Goal: Task Accomplishment & Management: Manage account settings

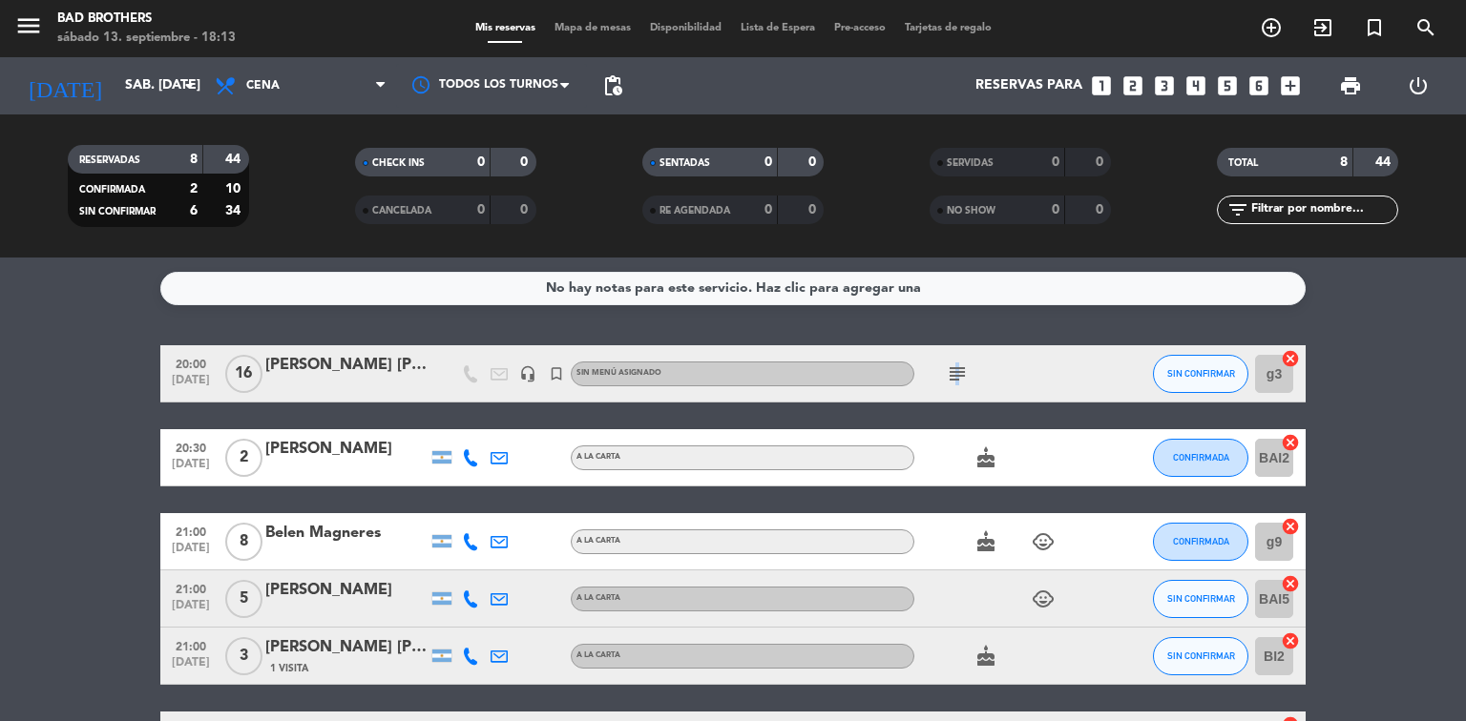
click at [954, 372] on icon "subject" at bounding box center [957, 374] width 23 height 23
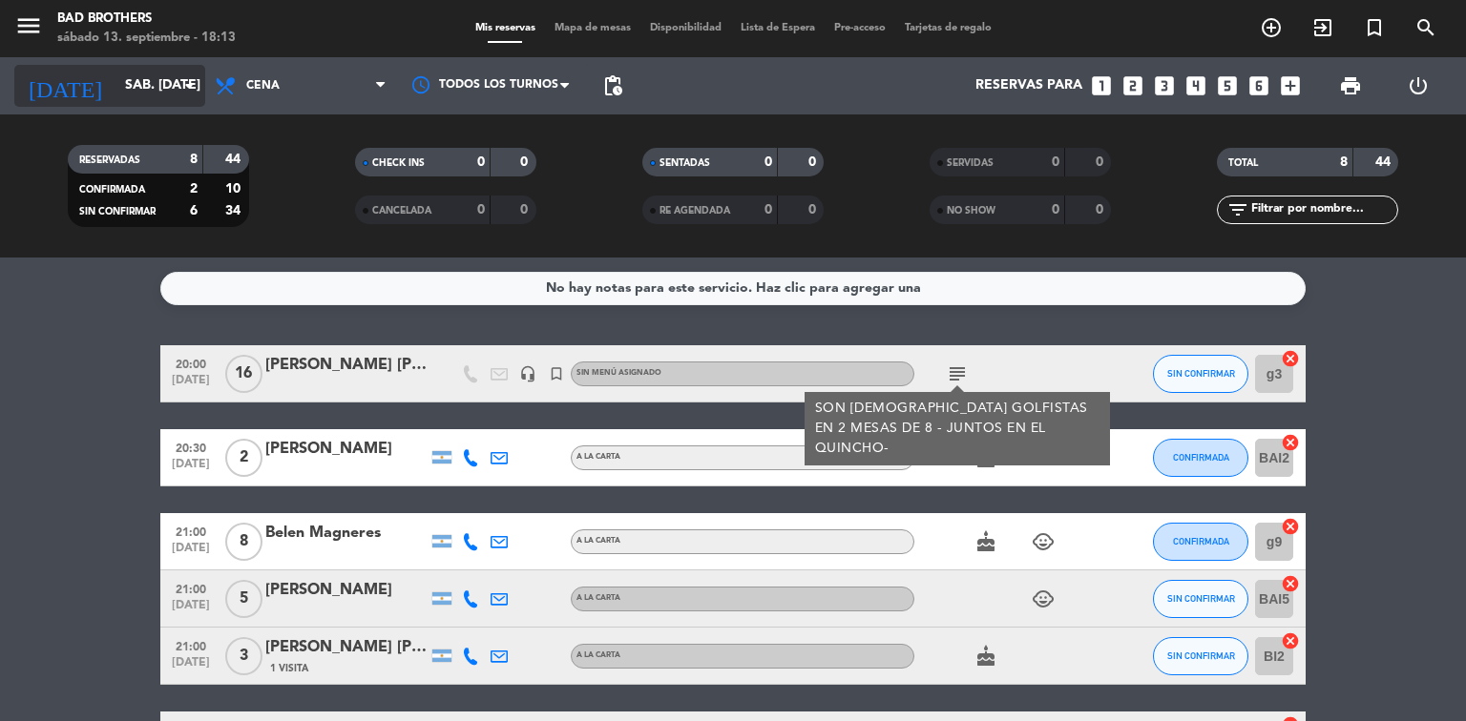
click at [176, 80] on input "sáb. [DATE]" at bounding box center [205, 86] width 181 height 34
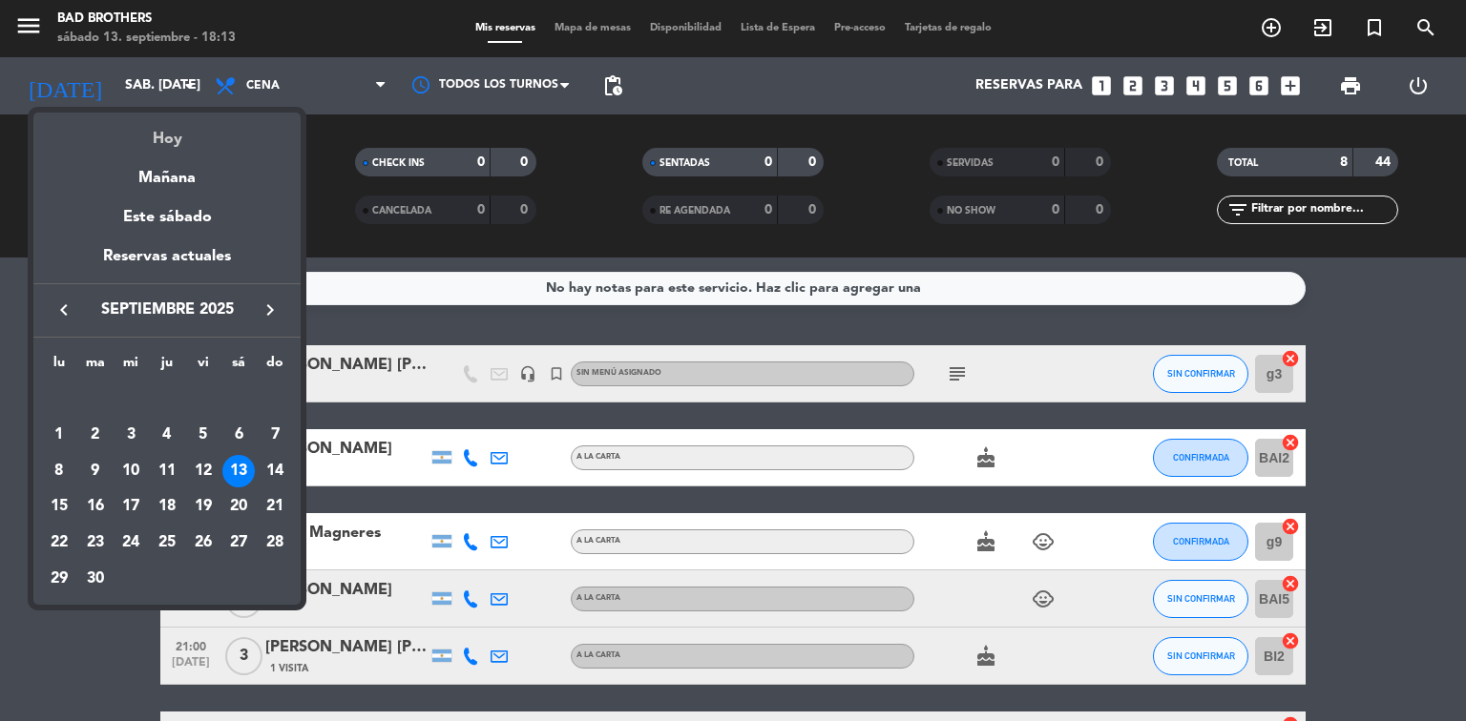
click at [176, 145] on div "Hoy" at bounding box center [166, 132] width 267 height 39
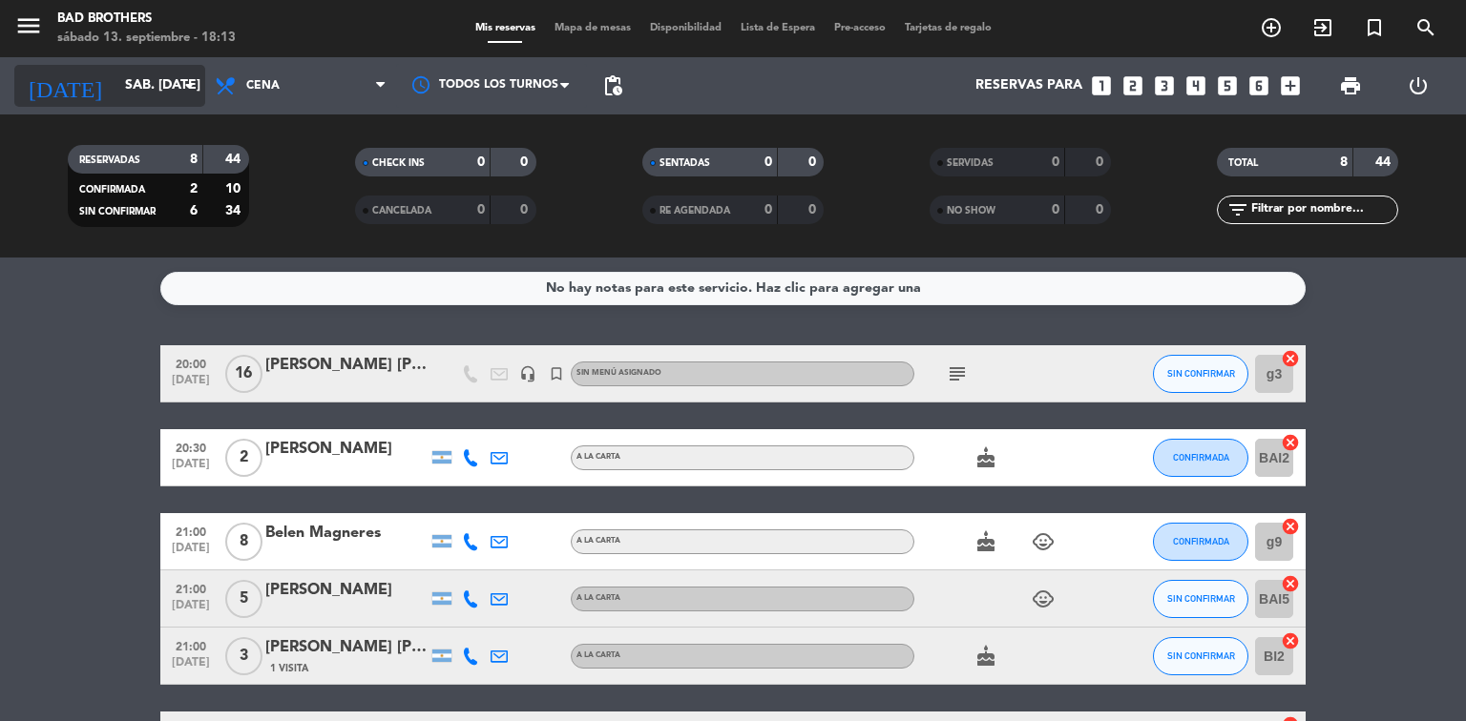
click at [168, 88] on input "sáb. [DATE]" at bounding box center [205, 86] width 181 height 34
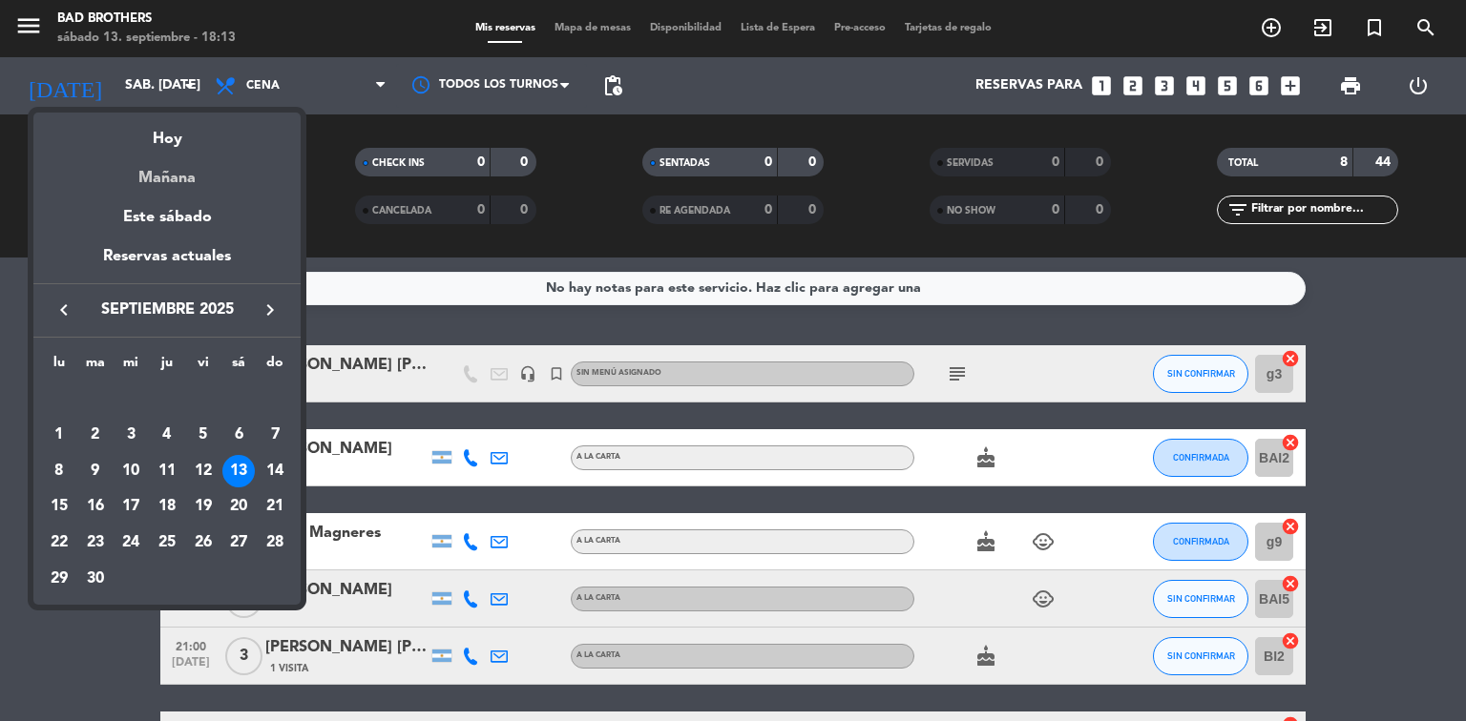
click at [160, 191] on div "Mañana" at bounding box center [166, 171] width 267 height 39
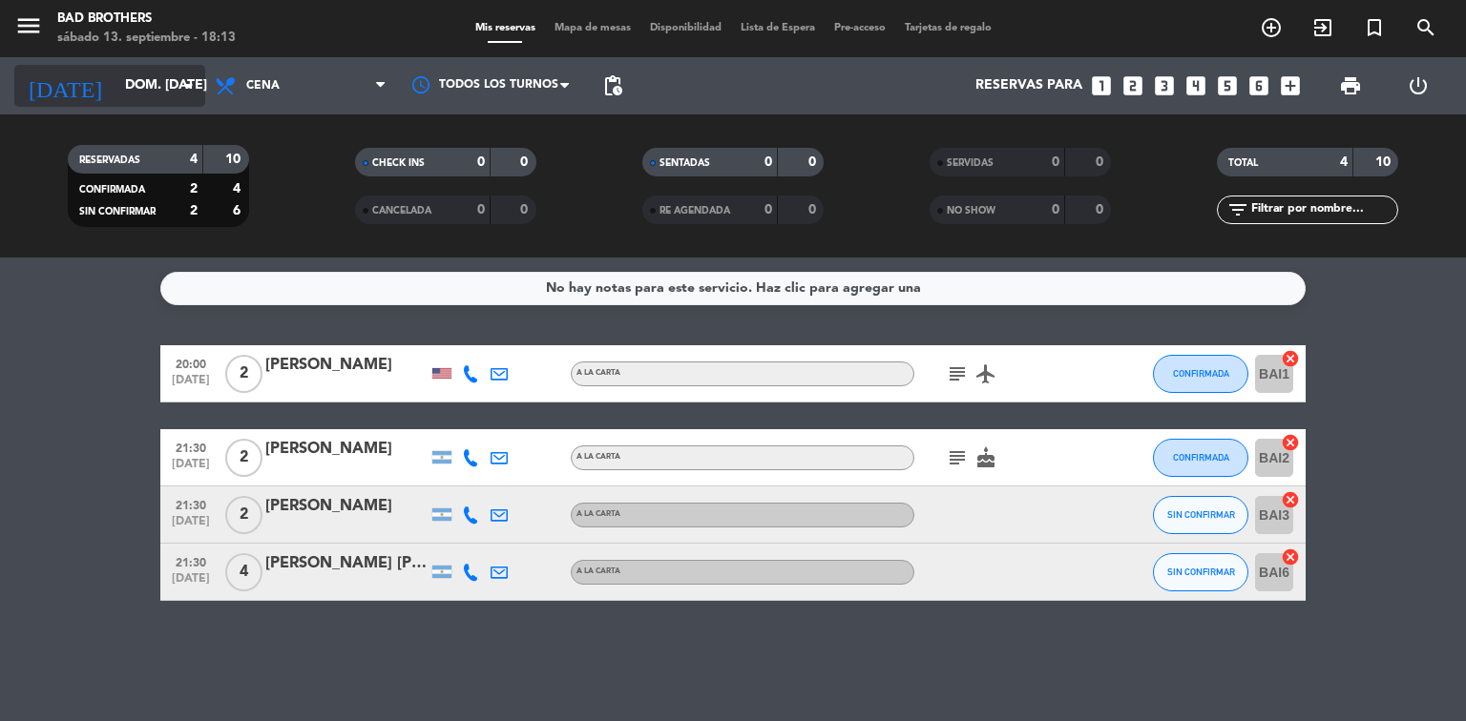
click at [177, 96] on icon "arrow_drop_down" at bounding box center [188, 85] width 23 height 23
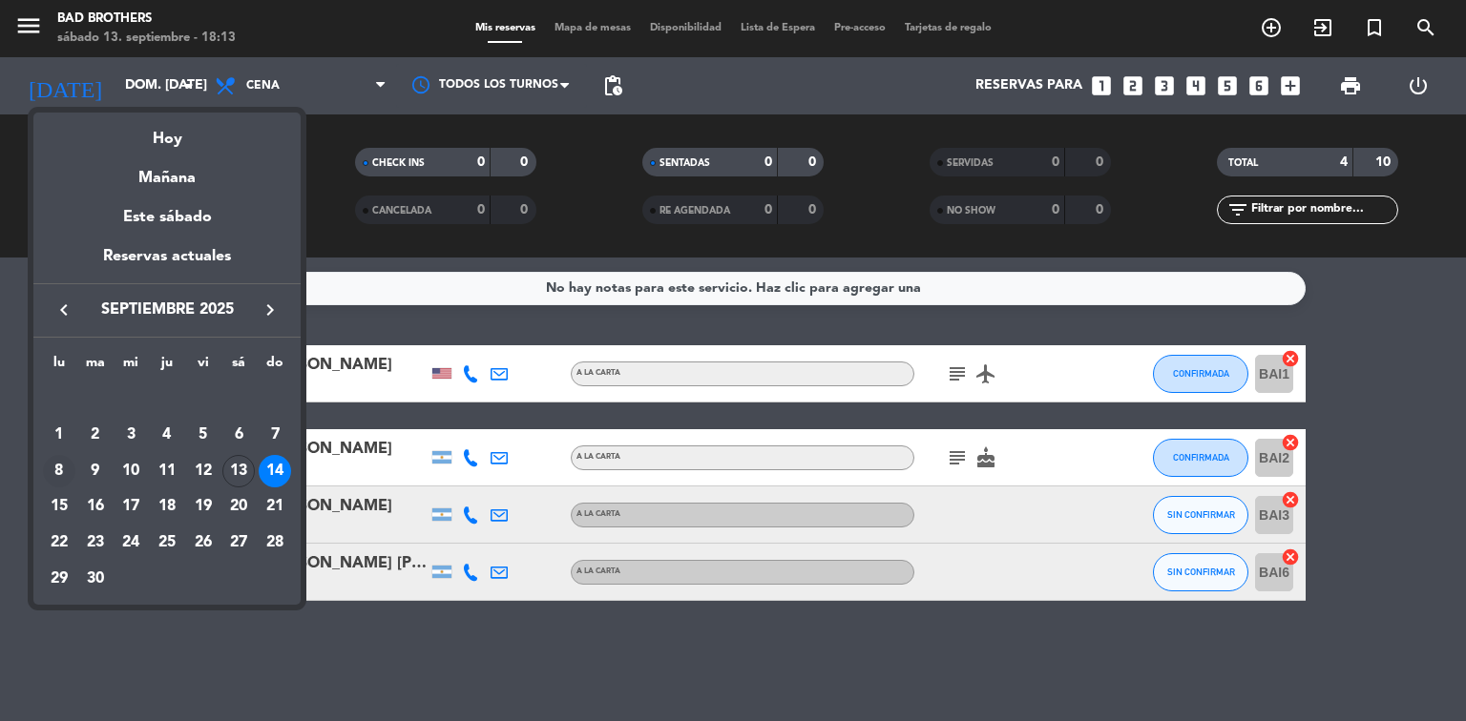
click at [62, 474] on div "8" at bounding box center [59, 471] width 32 height 32
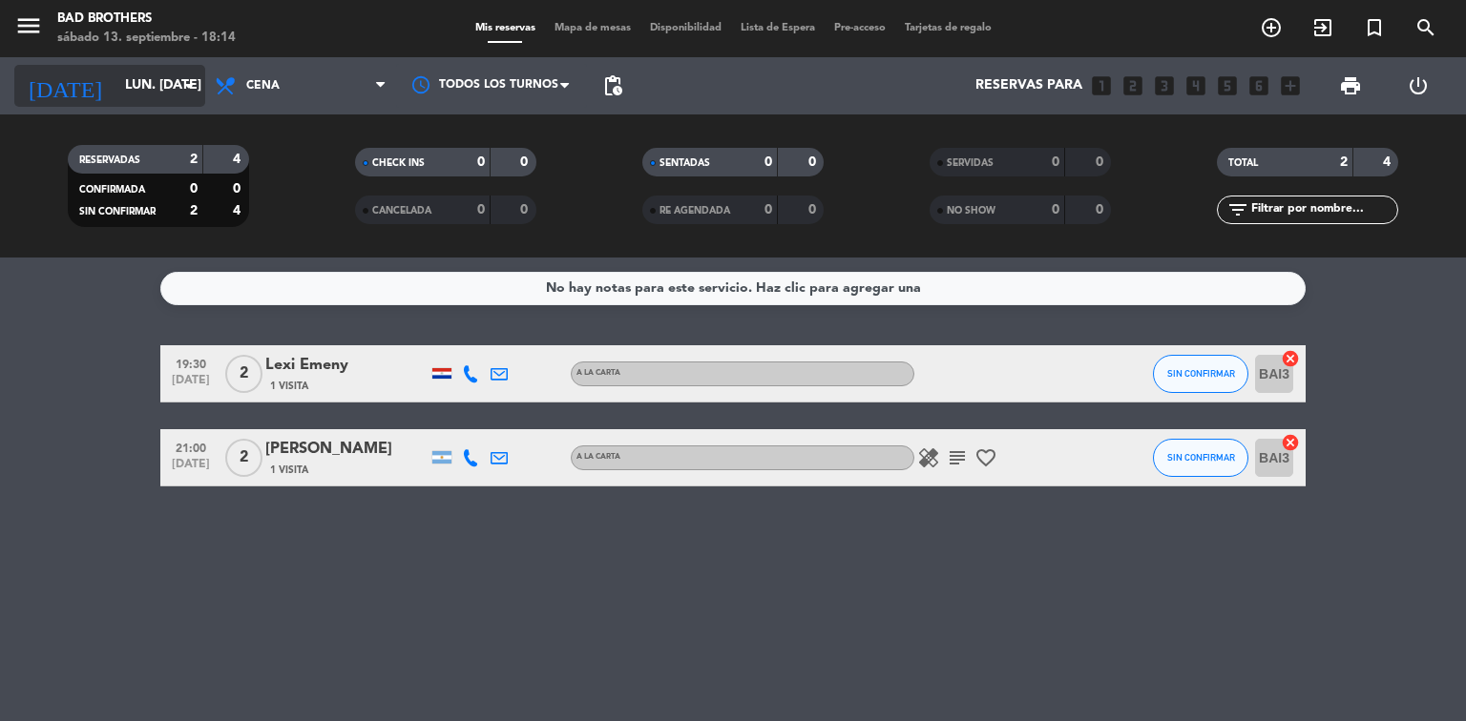
click at [178, 99] on input "lun. [DATE]" at bounding box center [205, 86] width 181 height 34
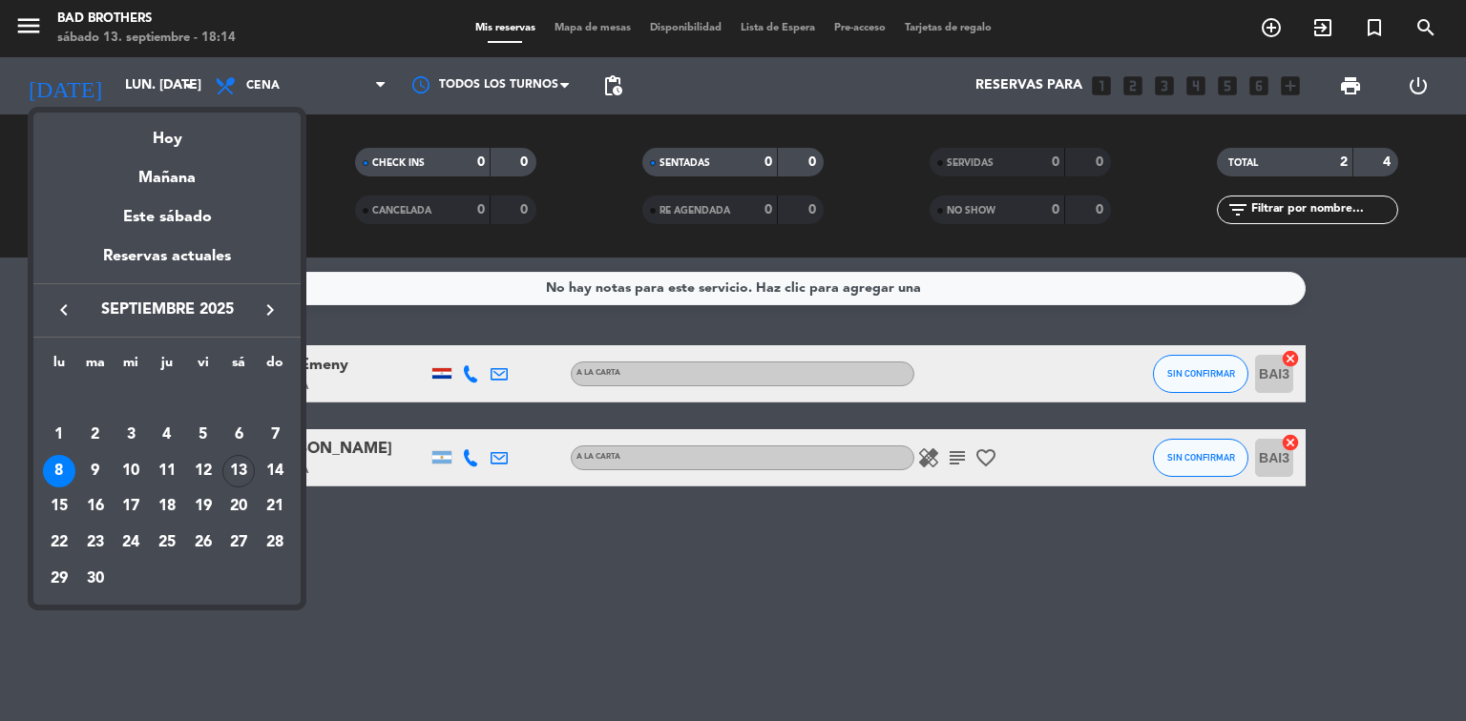
click at [93, 459] on div "9" at bounding box center [95, 471] width 32 height 32
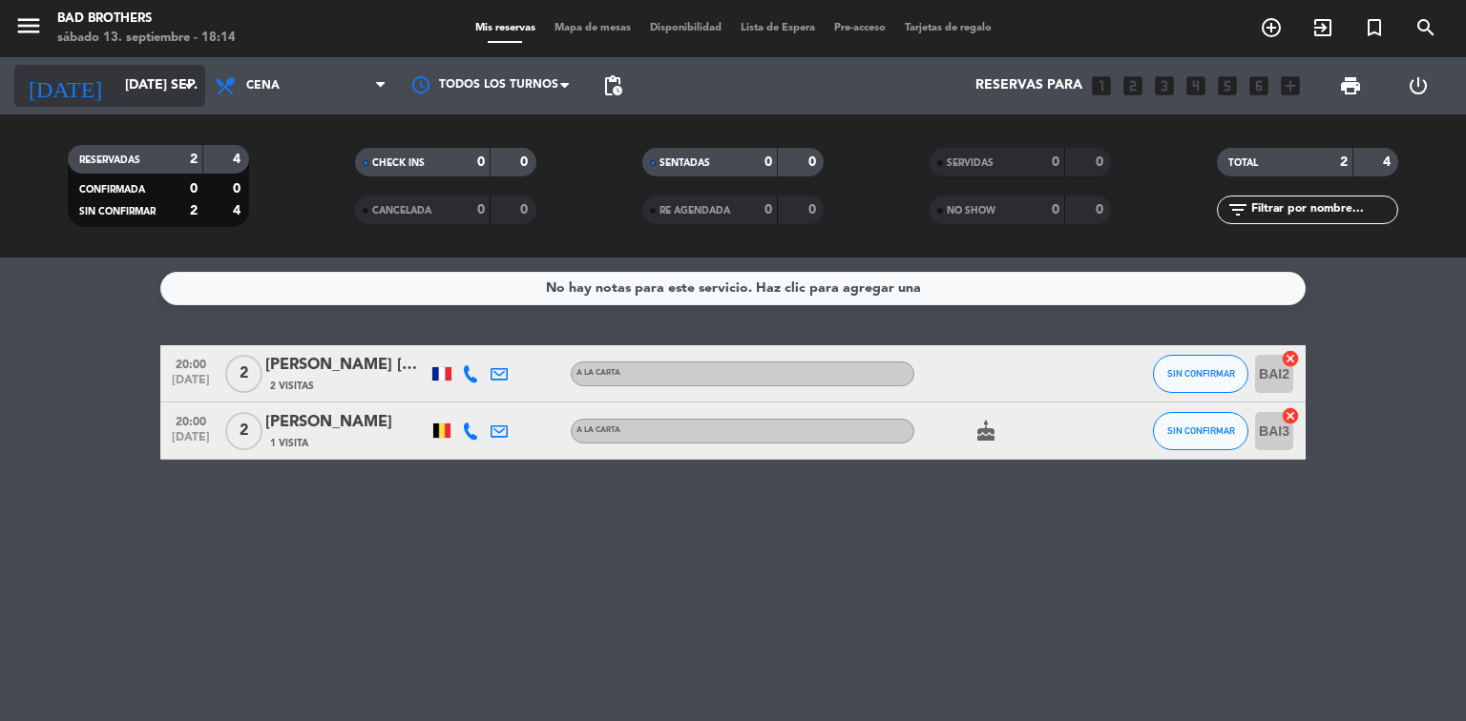
click at [191, 84] on icon "arrow_drop_down" at bounding box center [188, 85] width 23 height 23
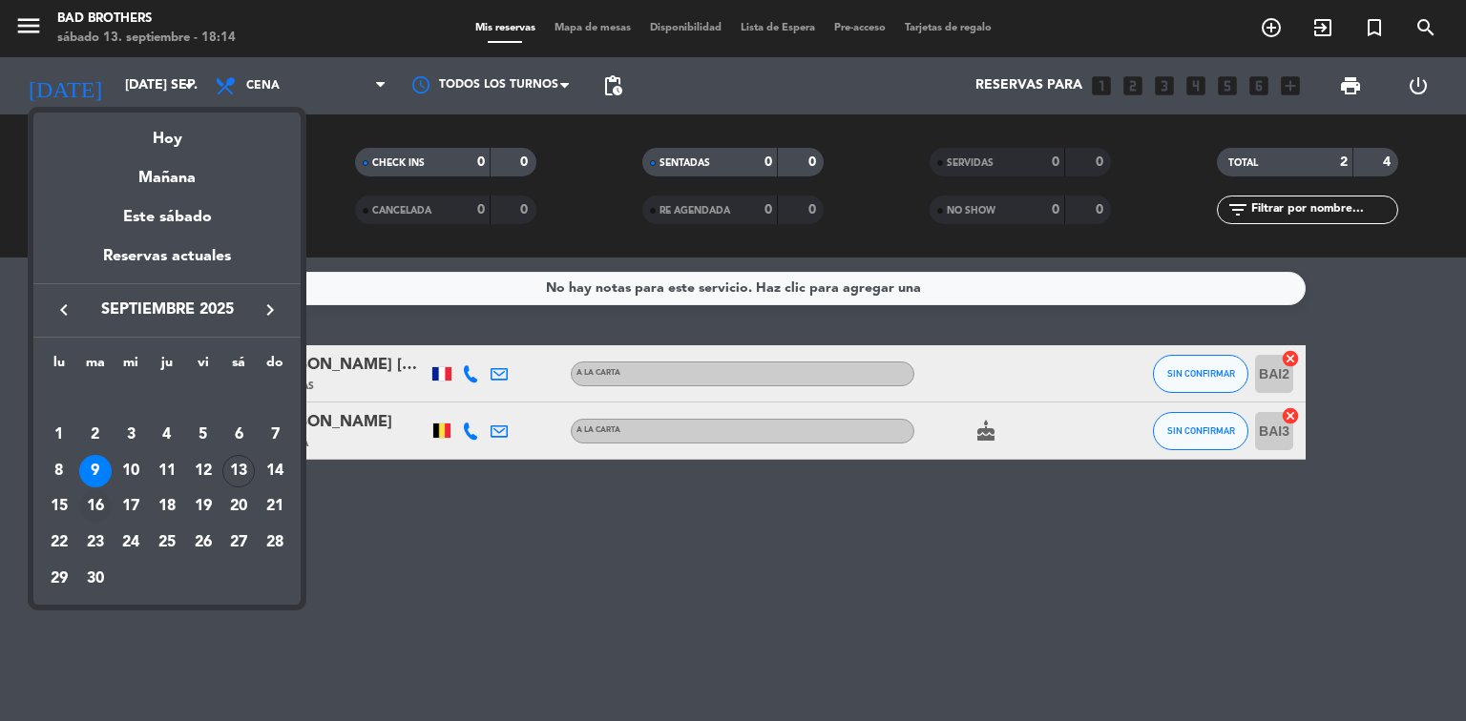
click at [94, 496] on div "16" at bounding box center [95, 507] width 32 height 32
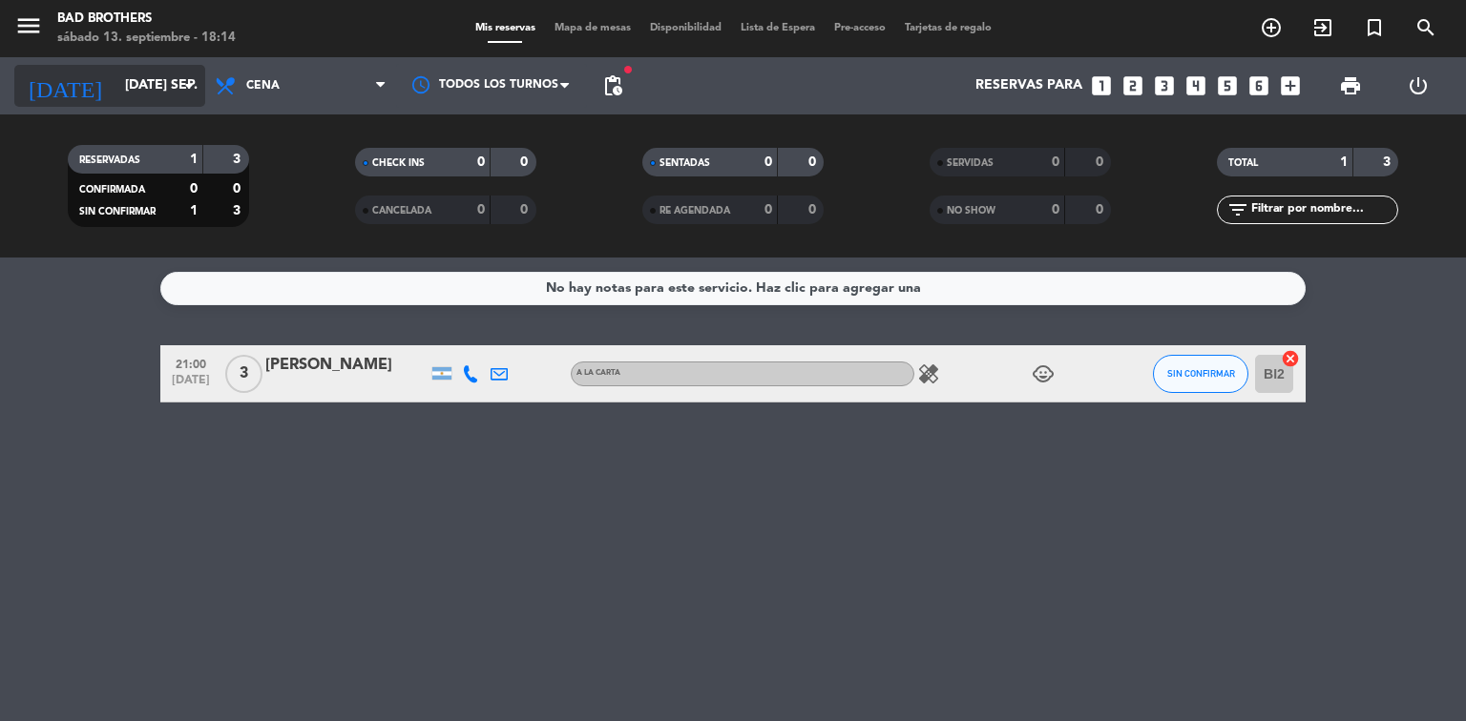
click at [179, 74] on icon "arrow_drop_down" at bounding box center [188, 85] width 23 height 23
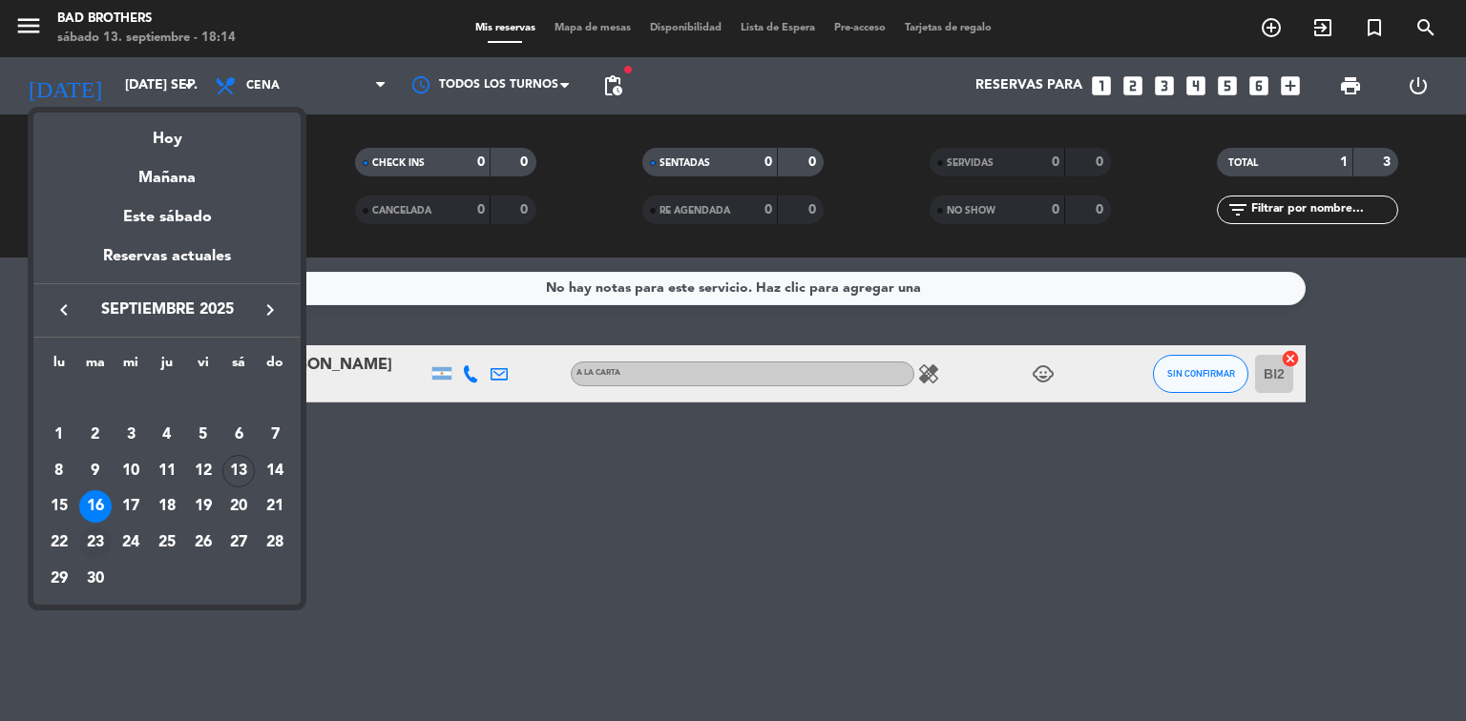
click at [97, 536] on div "23" at bounding box center [95, 543] width 32 height 32
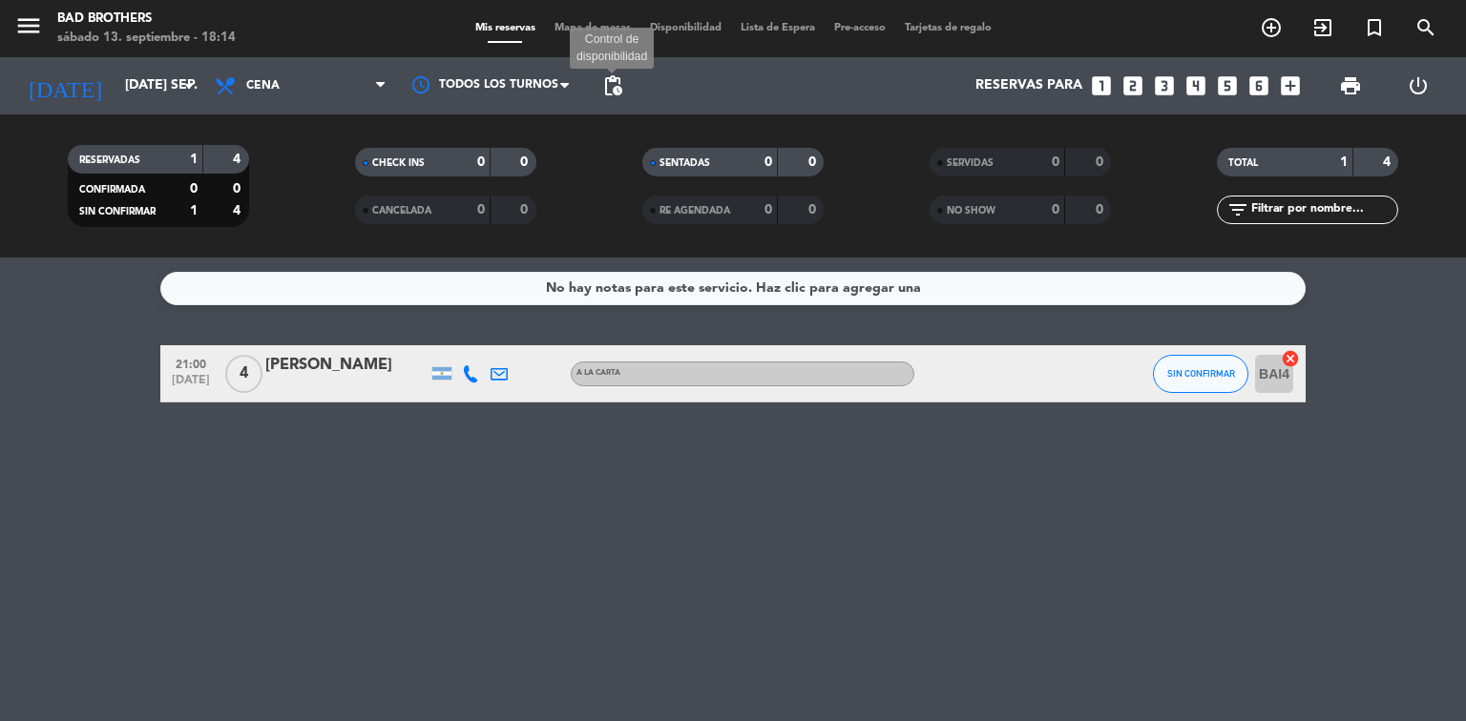
click at [615, 80] on span "pending_actions" at bounding box center [612, 85] width 23 height 23
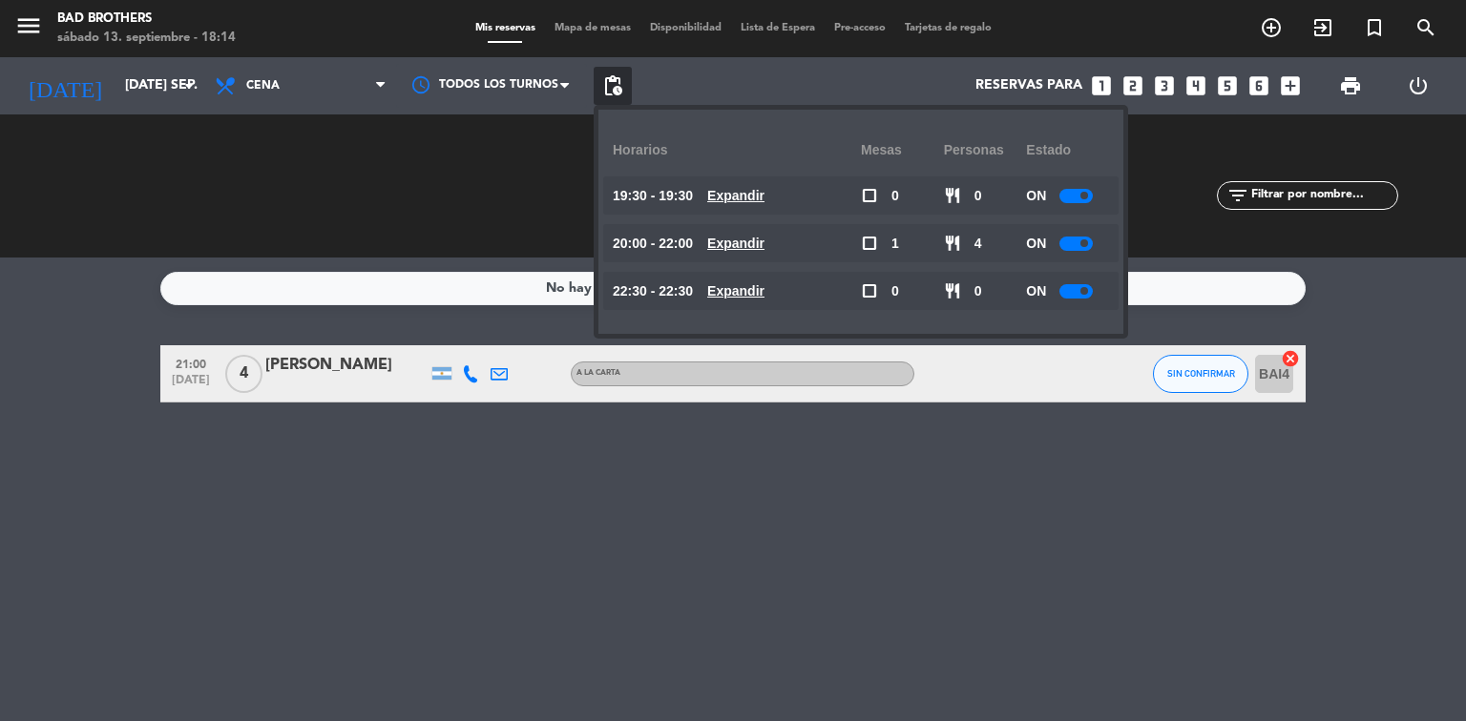
click at [1073, 198] on div at bounding box center [1075, 196] width 33 height 14
click at [1072, 240] on div at bounding box center [1075, 244] width 33 height 14
click at [1073, 241] on div at bounding box center [1075, 244] width 33 height 14
click at [1073, 241] on span at bounding box center [1075, 244] width 8 height 8
click at [1070, 295] on div at bounding box center [1075, 291] width 33 height 14
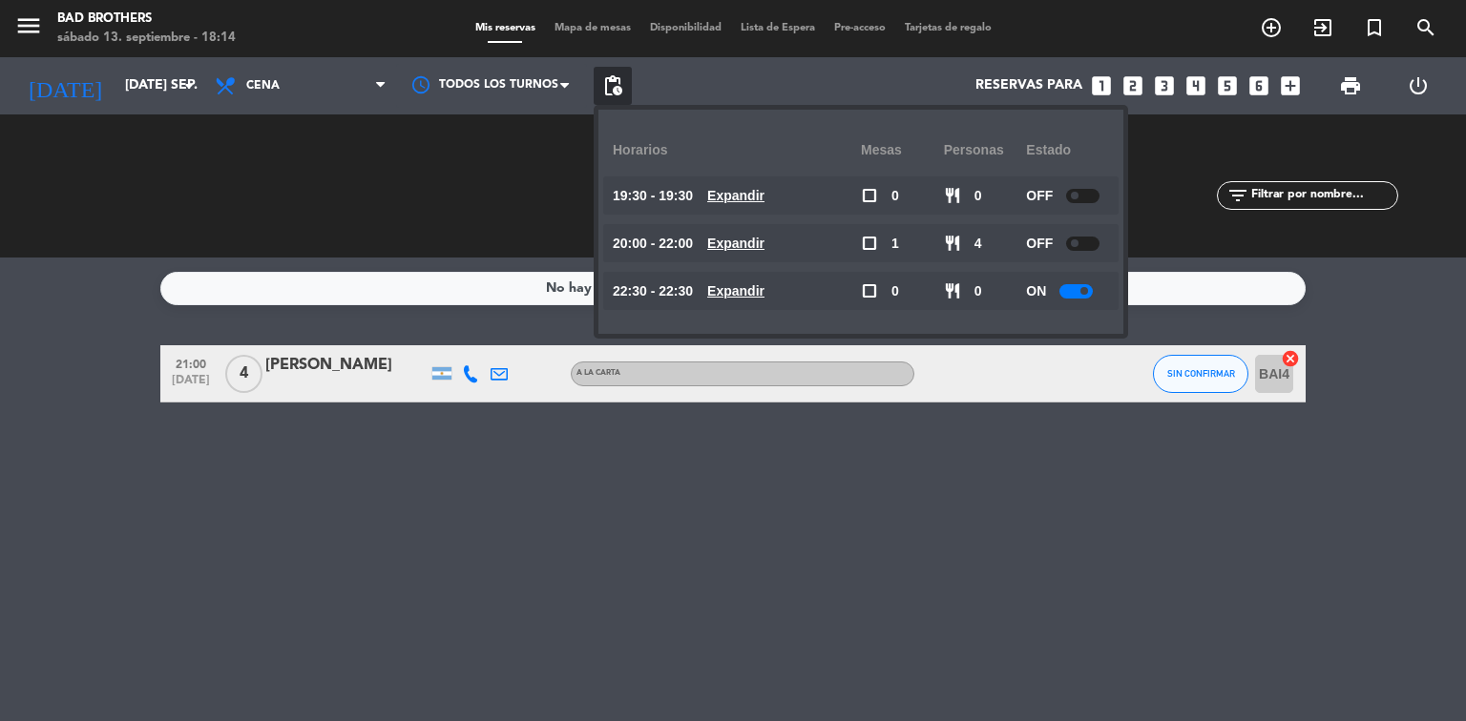
click at [1070, 295] on div at bounding box center [1075, 291] width 33 height 14
click at [1070, 294] on div at bounding box center [1075, 291] width 33 height 14
click at [1069, 291] on div at bounding box center [1075, 291] width 33 height 14
click at [1070, 290] on div at bounding box center [1075, 291] width 33 height 14
click at [190, 98] on input "[DATE] sep." at bounding box center [205, 86] width 181 height 34
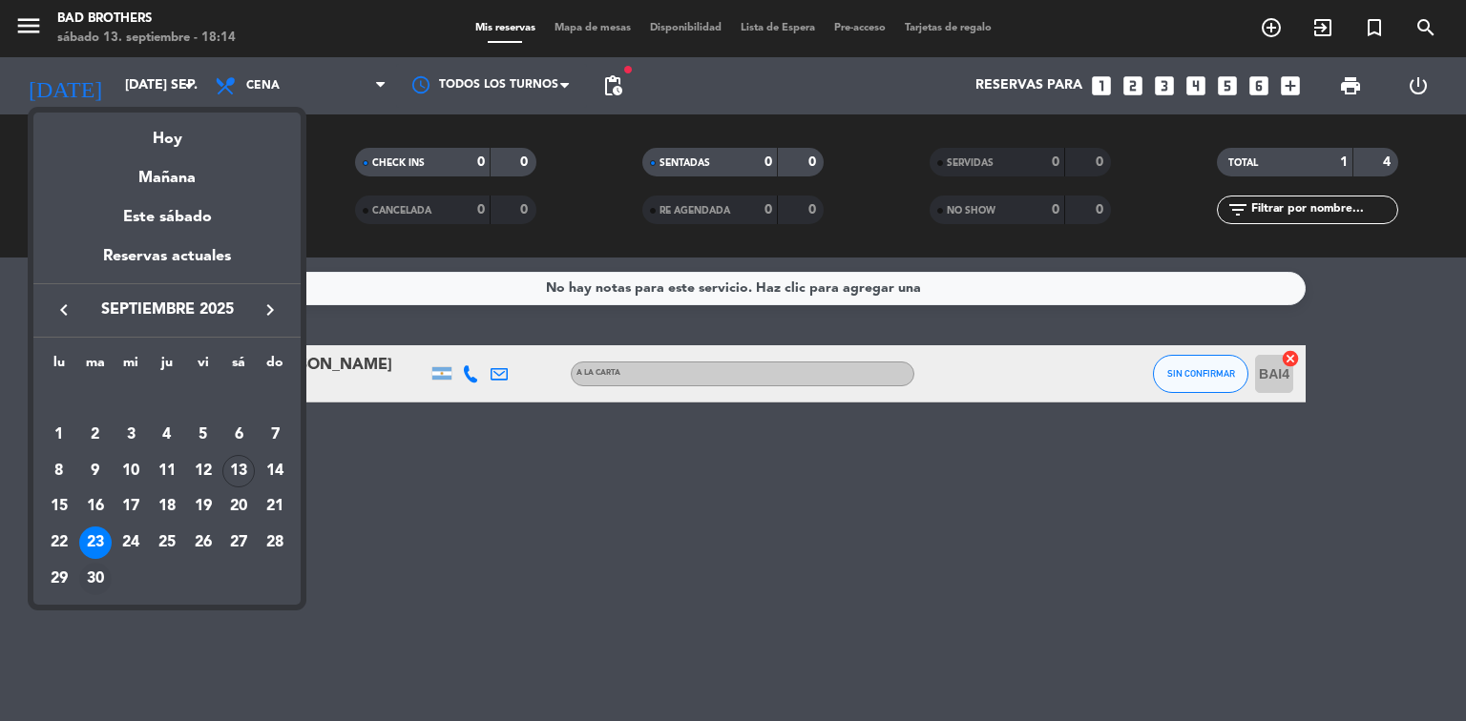
click at [89, 576] on div "30" at bounding box center [95, 579] width 32 height 32
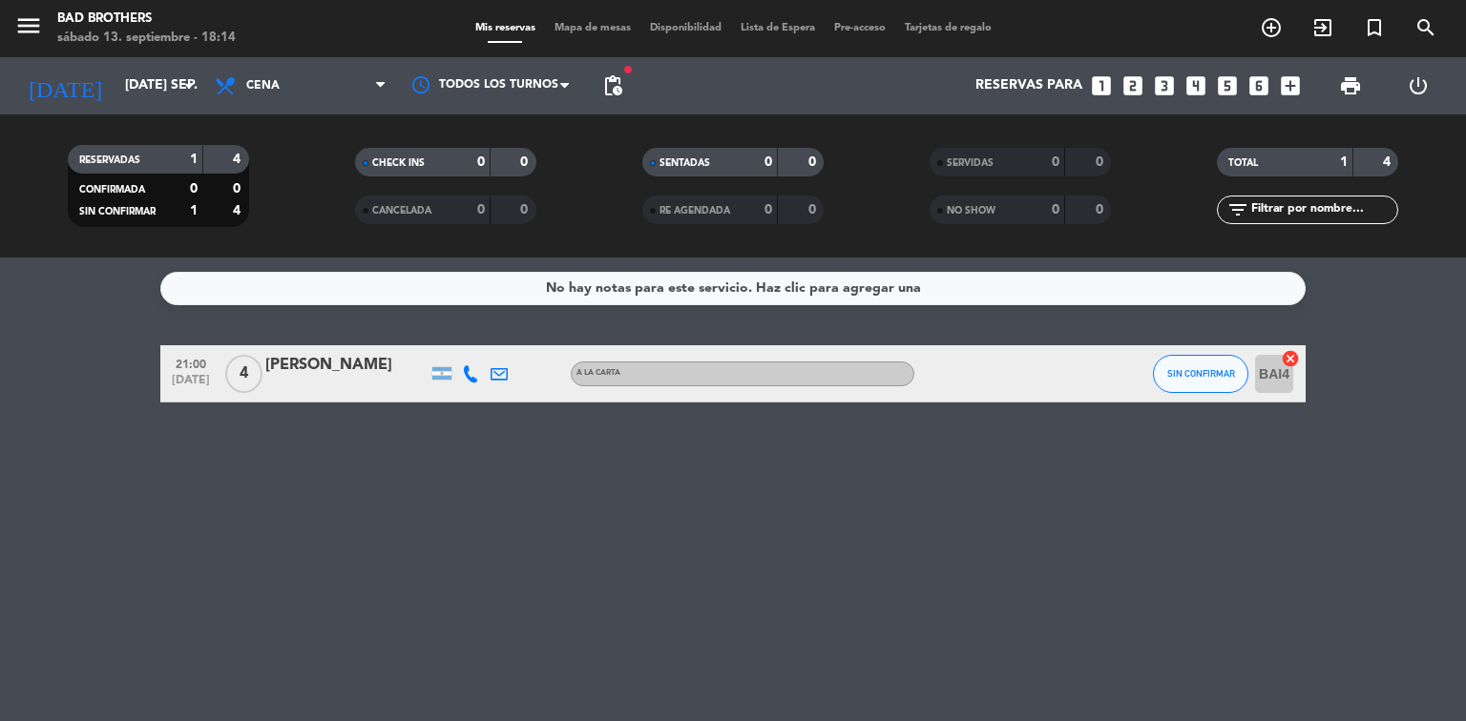
type input "[DATE] sep."
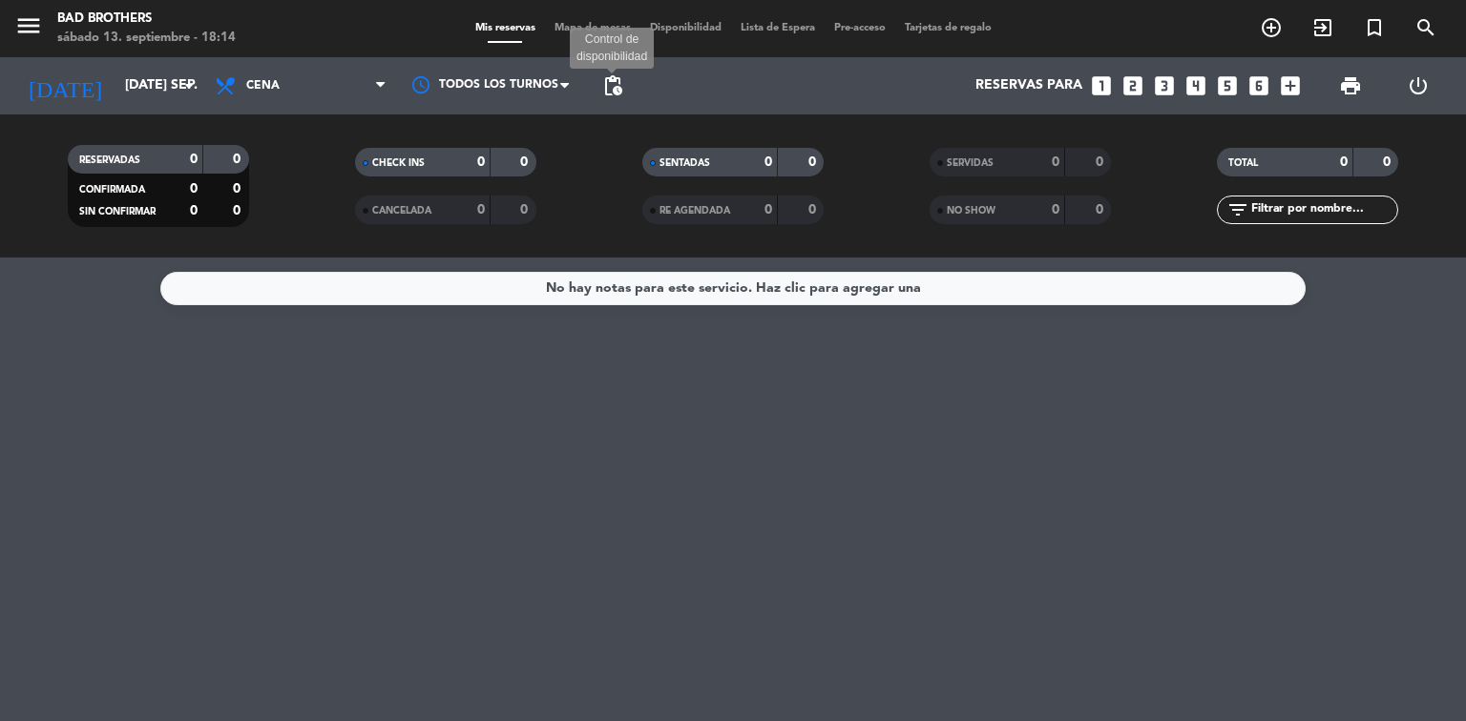
click at [609, 91] on span "pending_actions" at bounding box center [612, 85] width 23 height 23
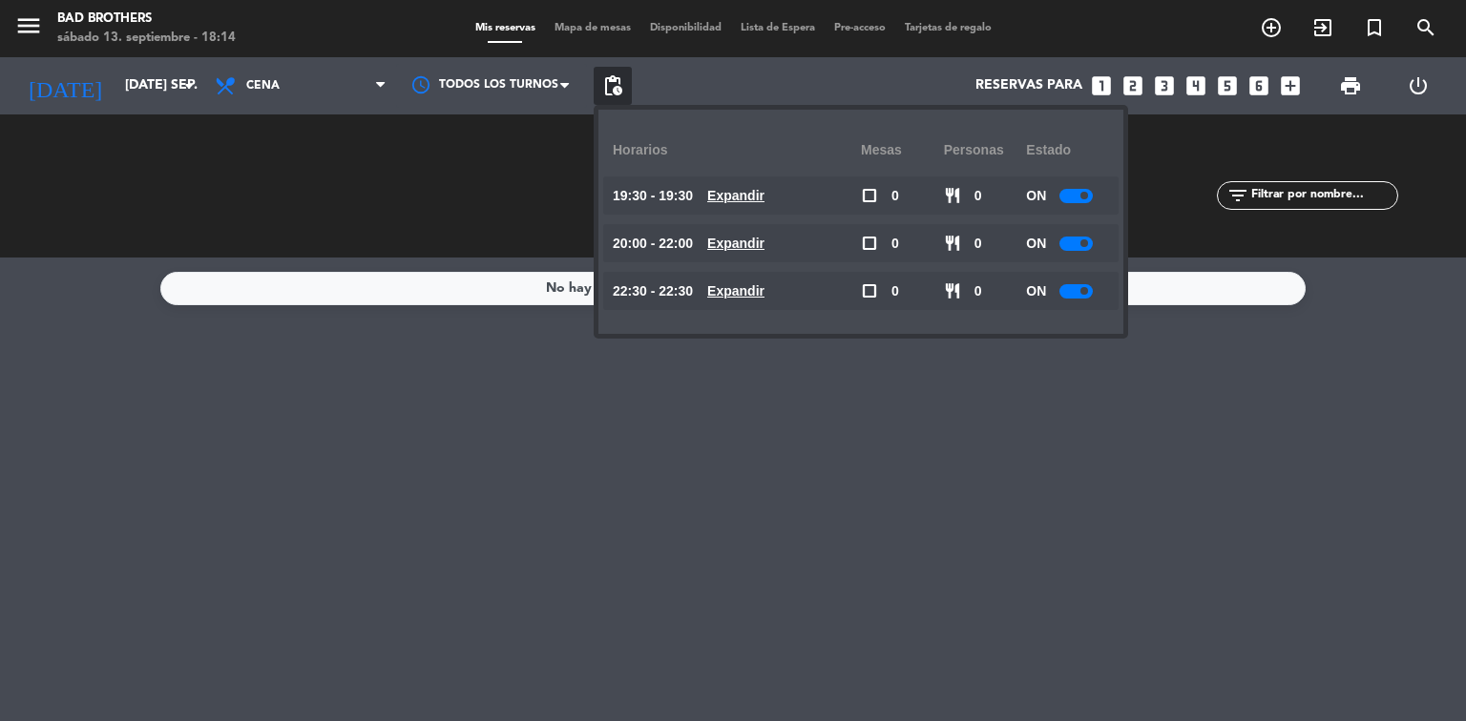
click at [1066, 196] on div at bounding box center [1075, 196] width 33 height 14
click at [1068, 240] on div at bounding box center [1075, 244] width 33 height 14
click at [1067, 240] on div at bounding box center [1075, 244] width 33 height 14
click at [1068, 240] on div at bounding box center [1075, 244] width 33 height 14
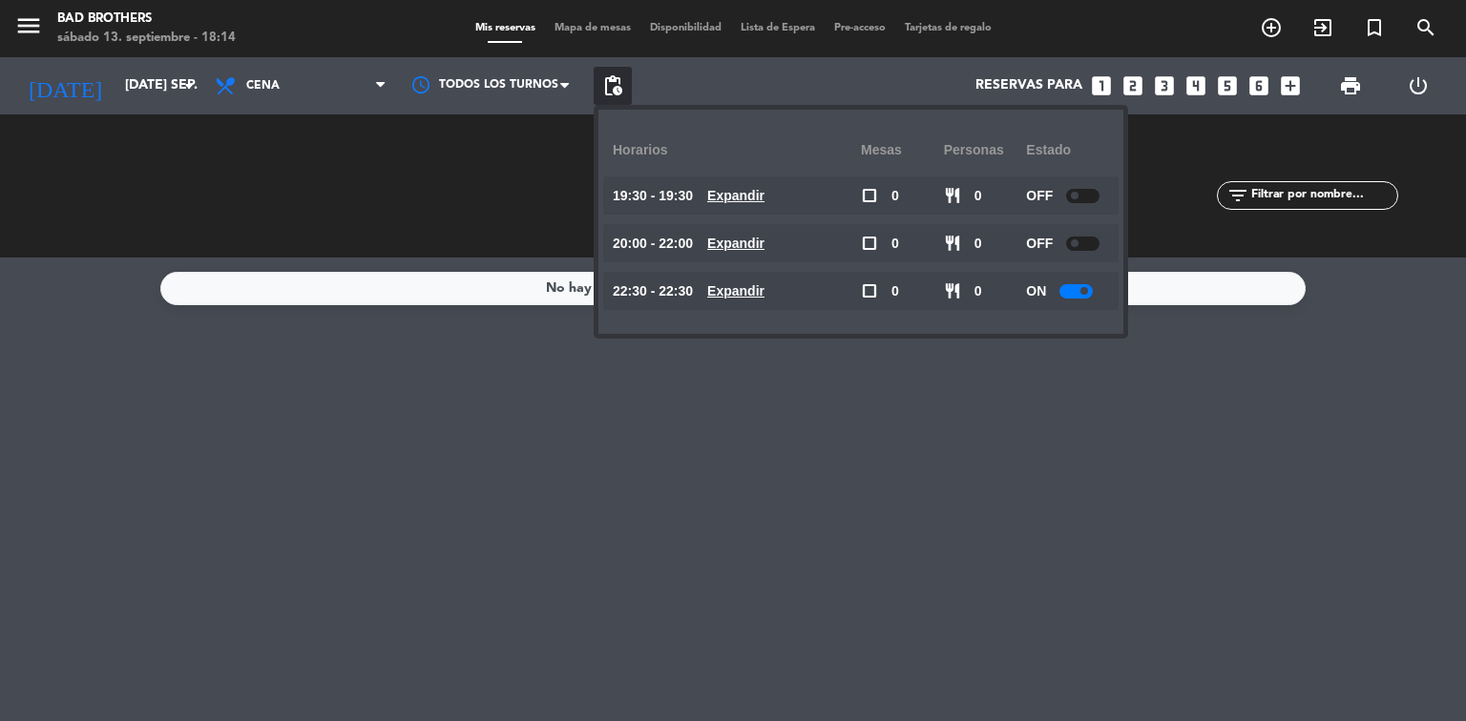
click at [1069, 240] on div at bounding box center [1082, 244] width 33 height 14
click at [1064, 294] on div at bounding box center [1075, 291] width 33 height 14
drag, startPoint x: 1064, startPoint y: 294, endPoint x: 1073, endPoint y: 286, distance: 11.5
click at [1062, 296] on small-switch at bounding box center [1075, 291] width 33 height 14
click at [1062, 298] on div "ON" at bounding box center [1067, 291] width 83 height 38
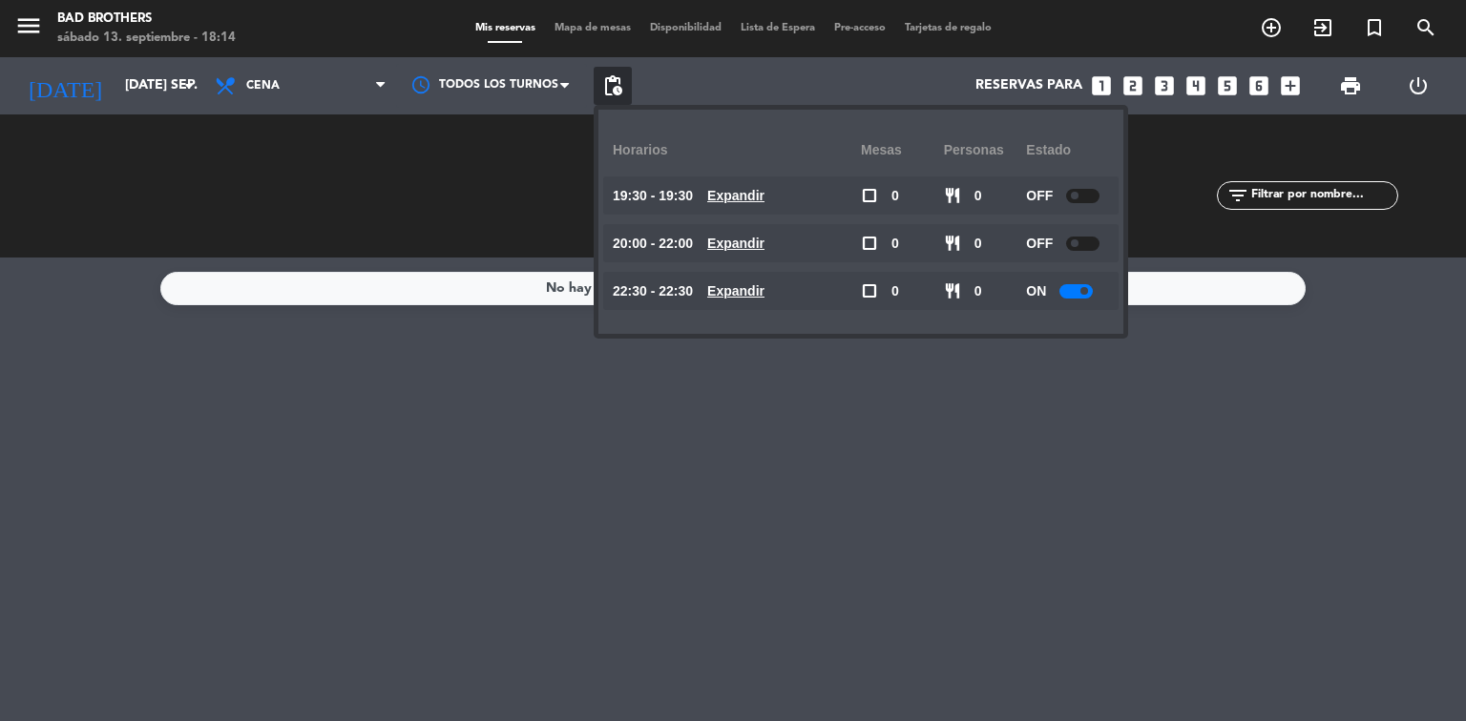
click at [1068, 293] on div at bounding box center [1075, 291] width 33 height 14
click at [1066, 295] on div at bounding box center [1075, 291] width 33 height 14
click at [1068, 290] on div at bounding box center [1075, 291] width 33 height 14
click at [178, 208] on div "RESERVADAS 0 0 CONFIRMADA 0 0 SIN CONFIRMAR 0 0" at bounding box center [157, 186] width 287 height 105
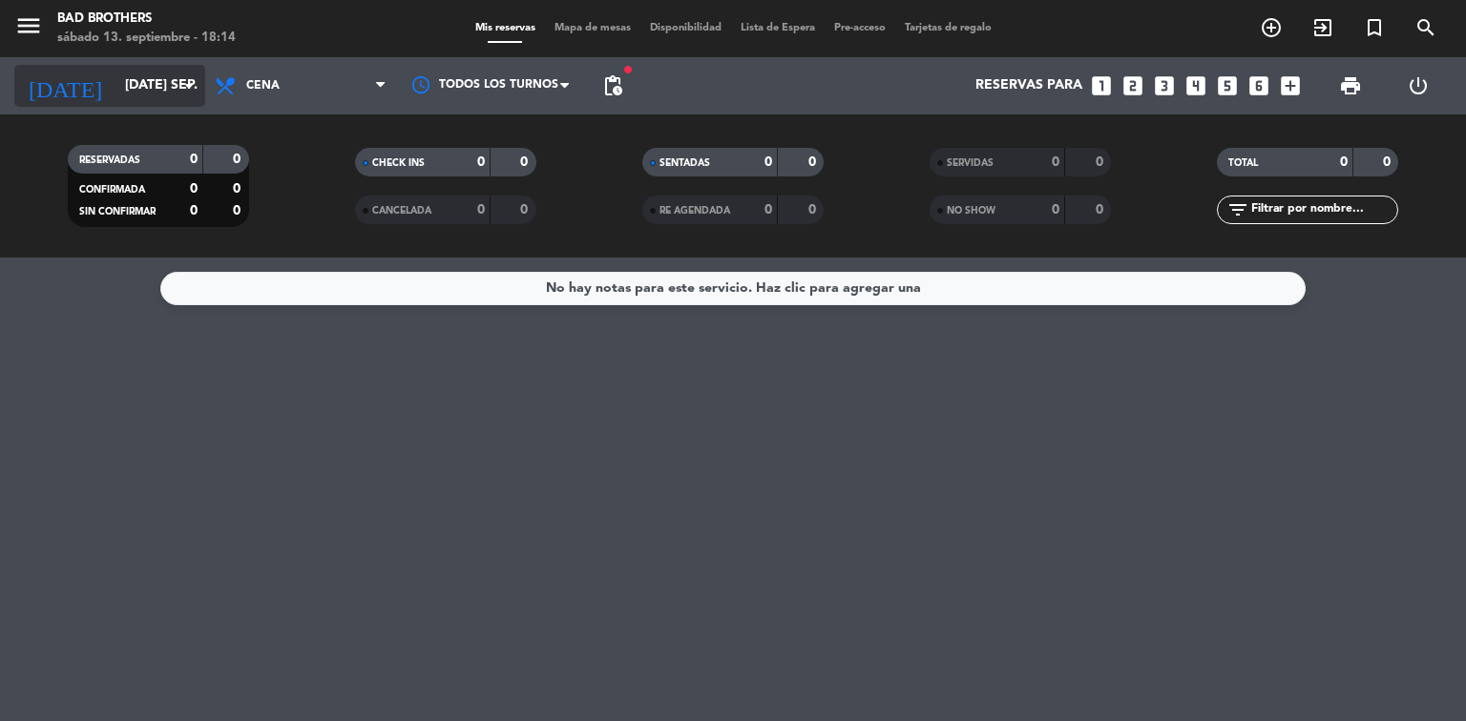
click at [176, 84] on input "[DATE] sep." at bounding box center [205, 86] width 181 height 34
